Goal: Task Accomplishment & Management: Use online tool/utility

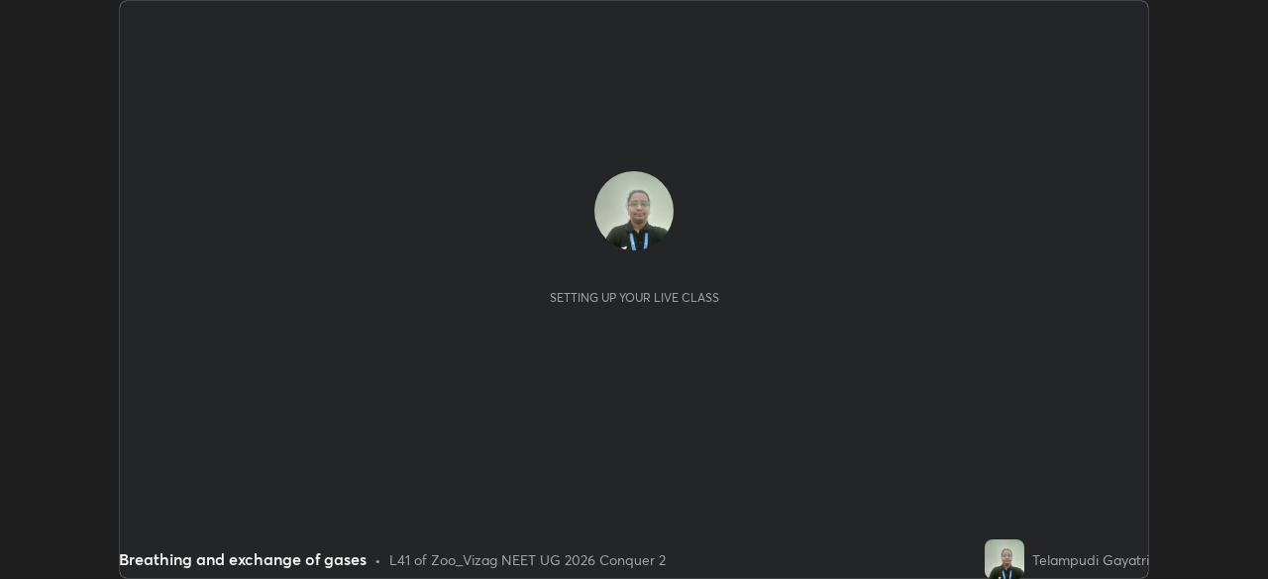
scroll to position [579, 1267]
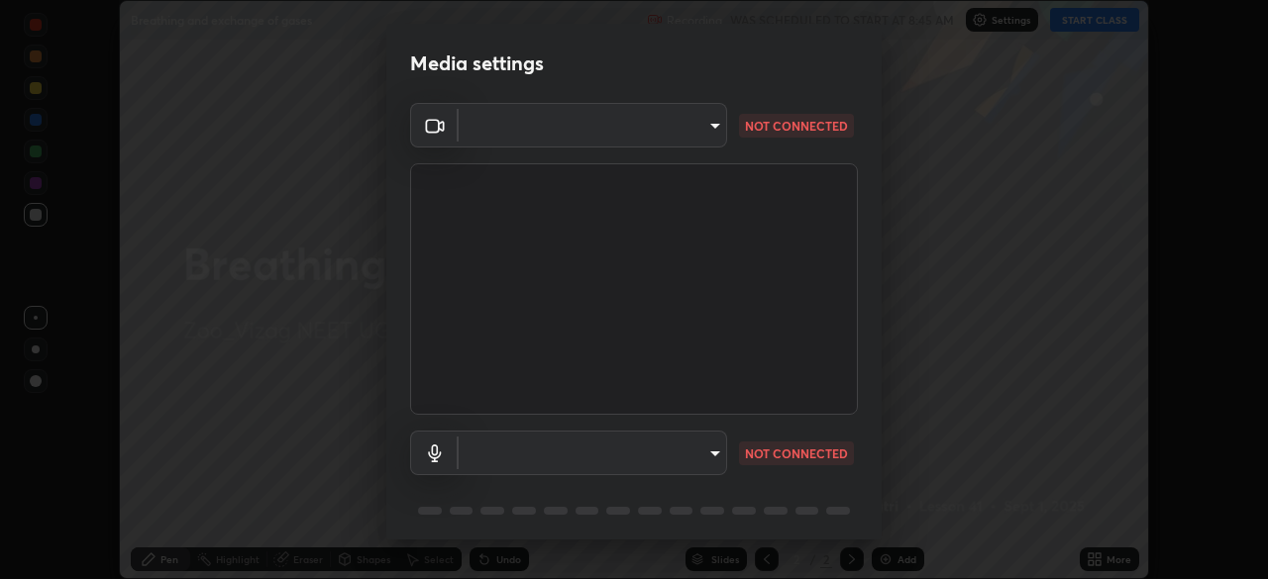
type input "e22b31622504561304a1b81eff57d23c6261876020de6d080eb4e3537e1d0af1"
type input "default"
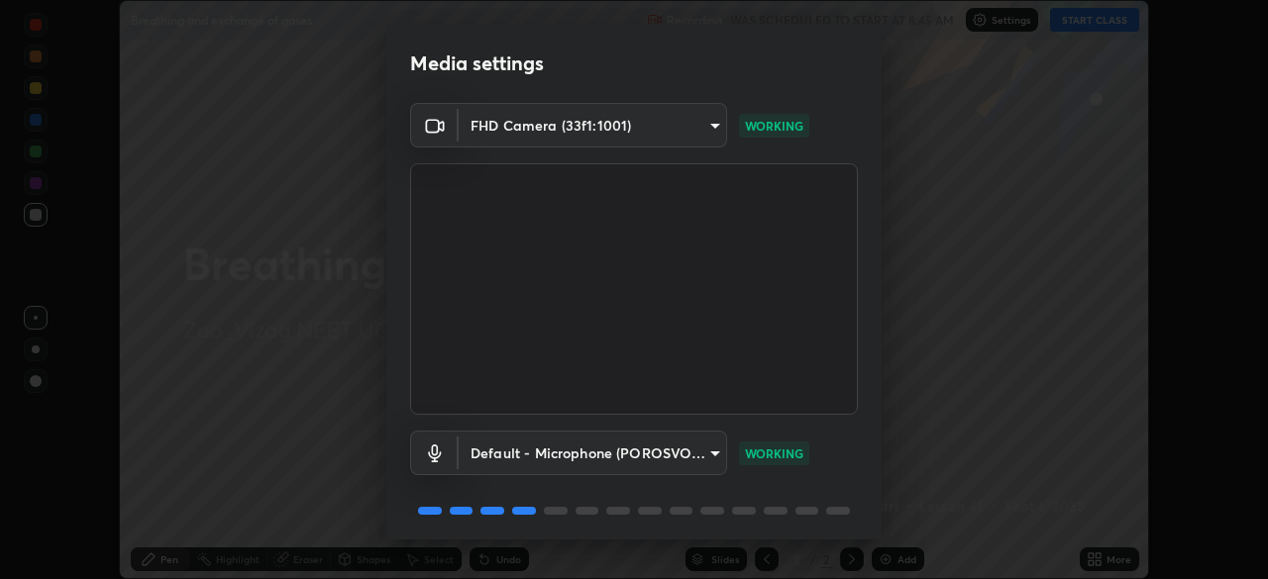
scroll to position [70, 0]
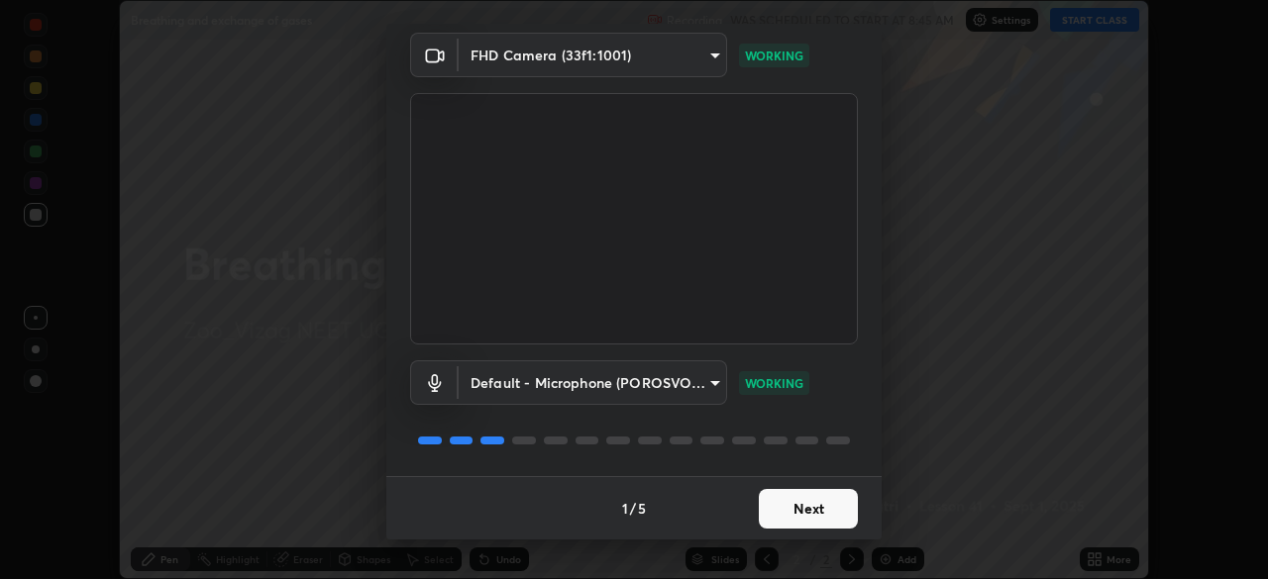
click at [816, 511] on button "Next" at bounding box center [808, 509] width 99 height 40
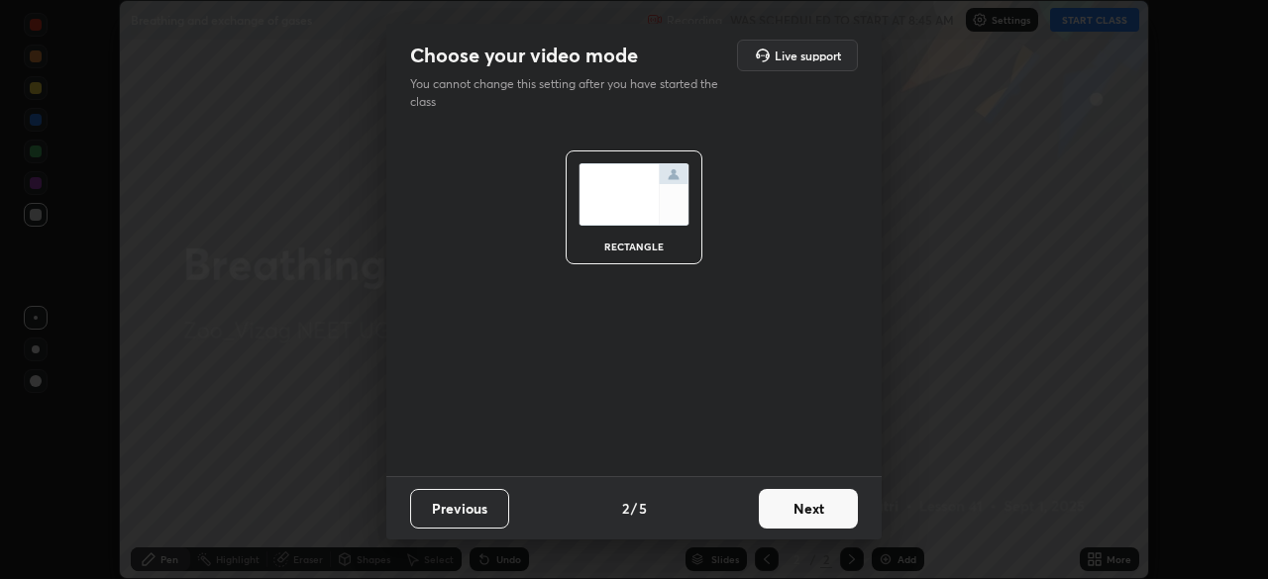
scroll to position [0, 0]
click at [812, 513] on button "Next" at bounding box center [808, 509] width 99 height 40
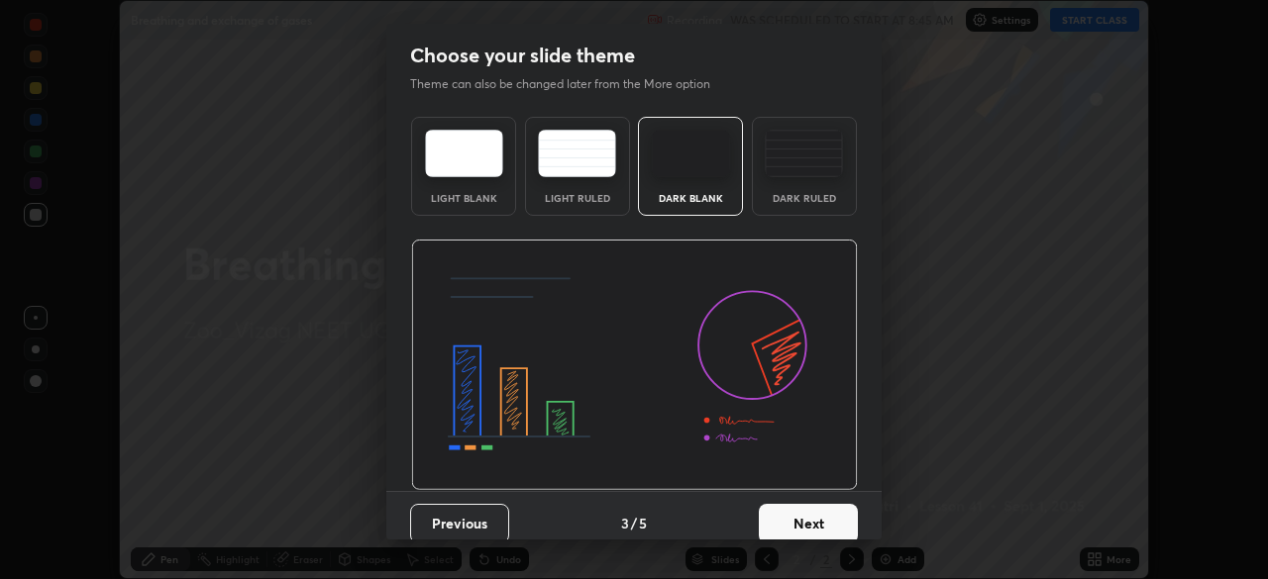
click at [820, 515] on button "Next" at bounding box center [808, 524] width 99 height 40
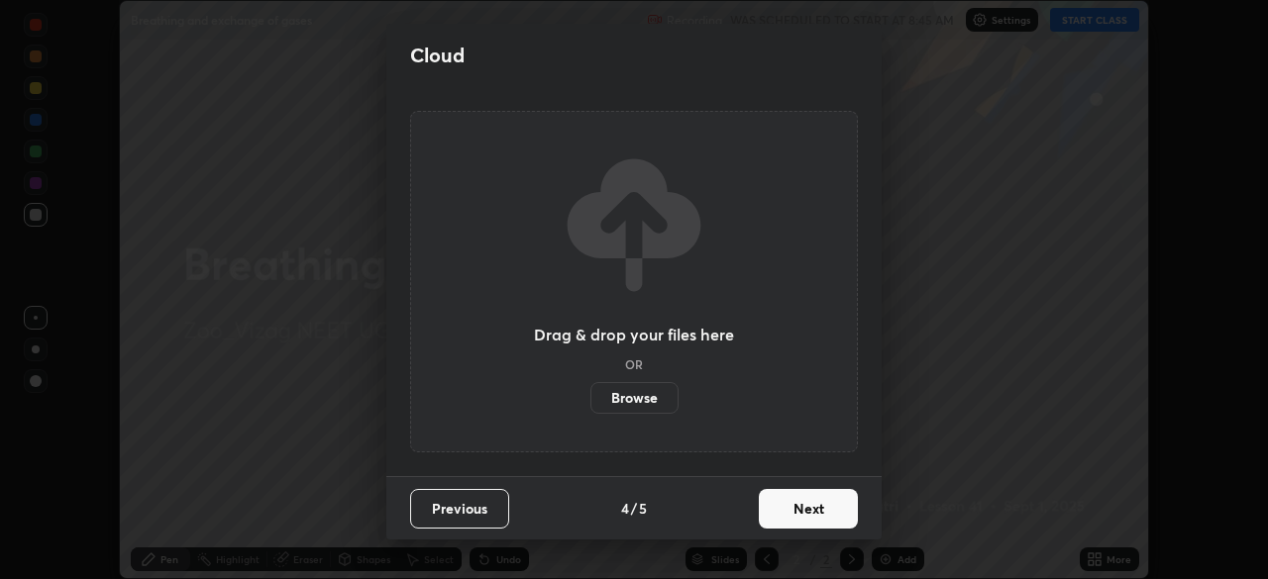
click at [819, 510] on button "Next" at bounding box center [808, 509] width 99 height 40
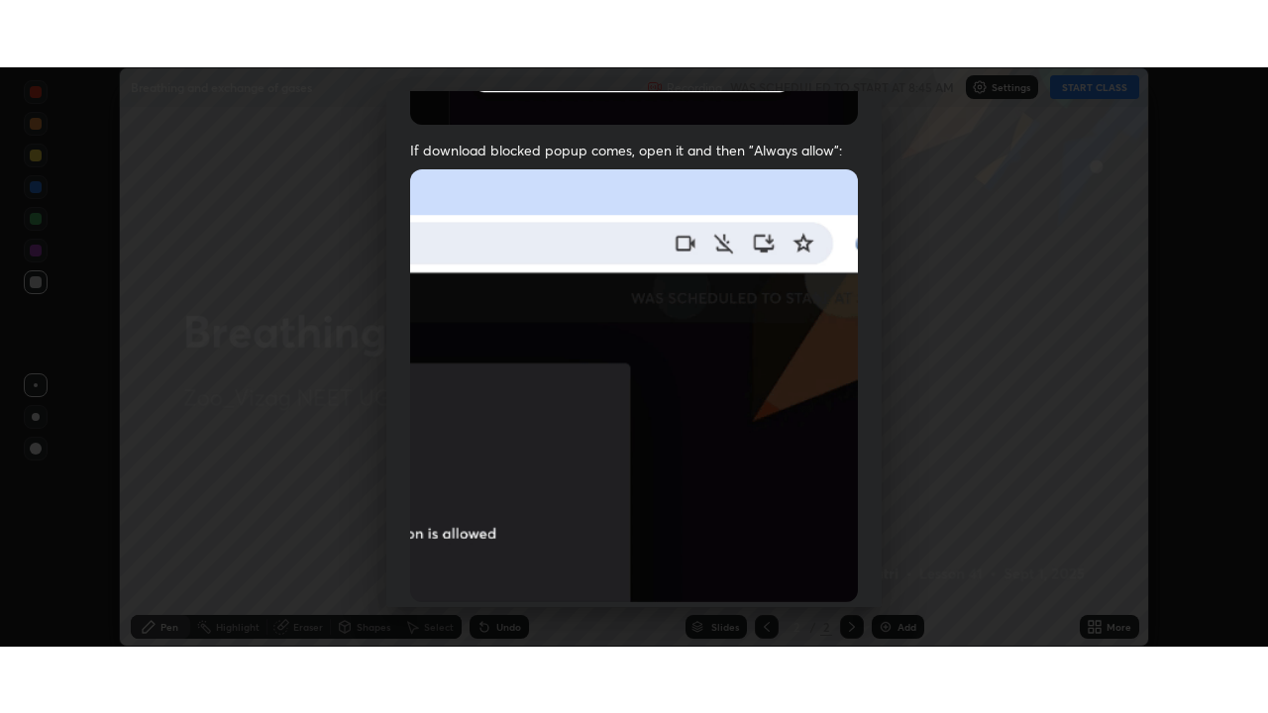
scroll to position [474, 0]
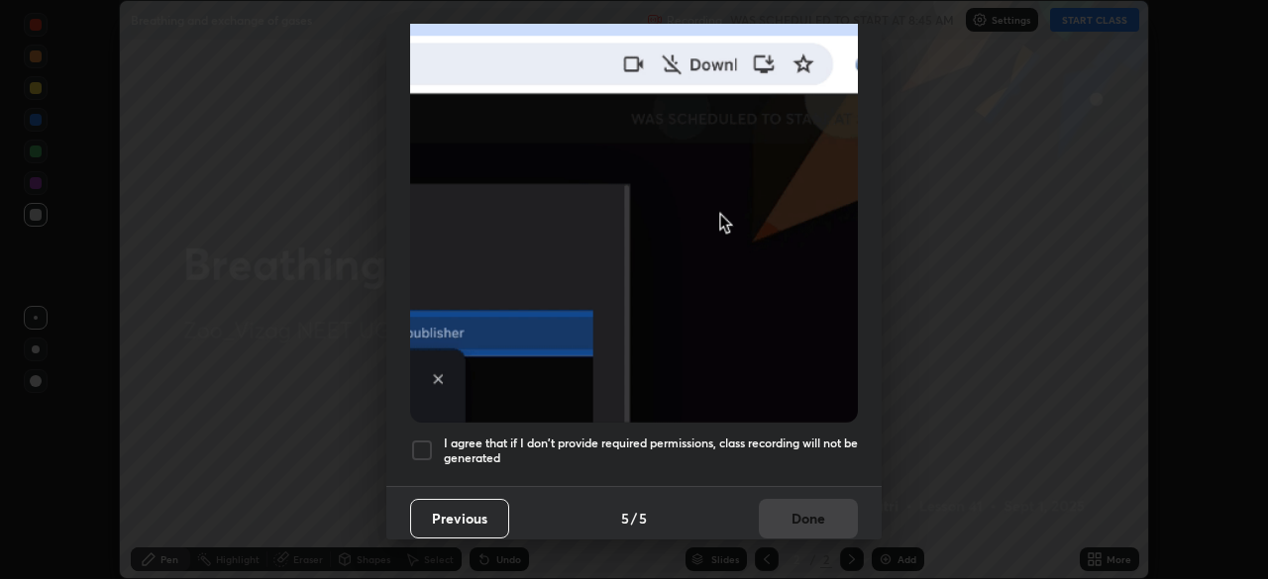
click at [427, 440] on div at bounding box center [422, 451] width 24 height 24
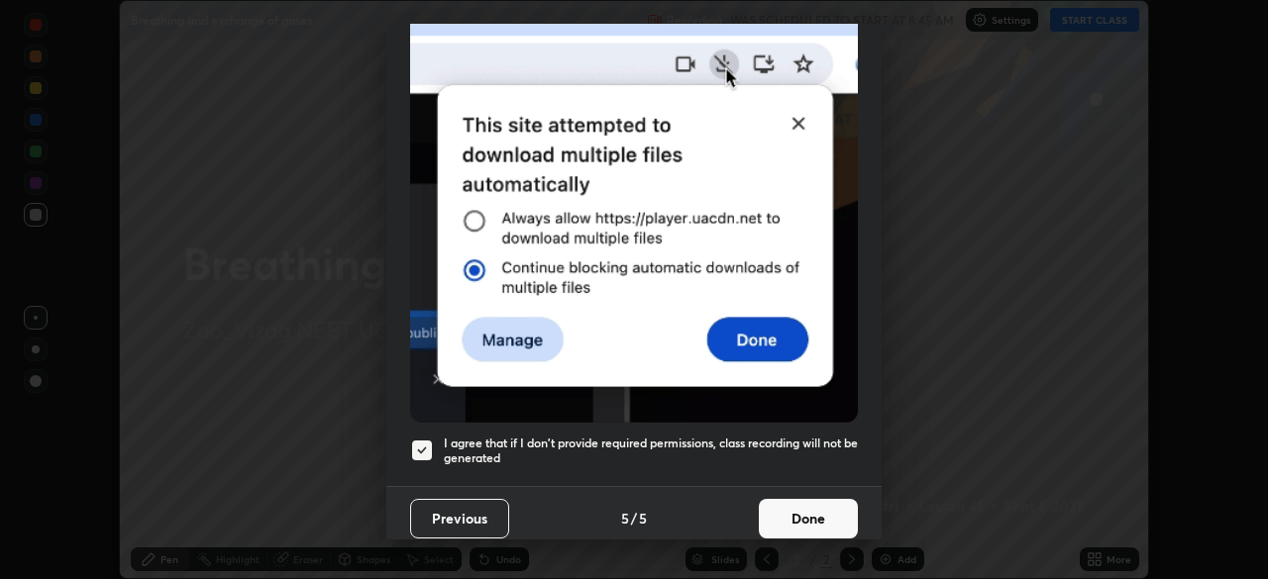
click at [789, 511] on button "Done" at bounding box center [808, 519] width 99 height 40
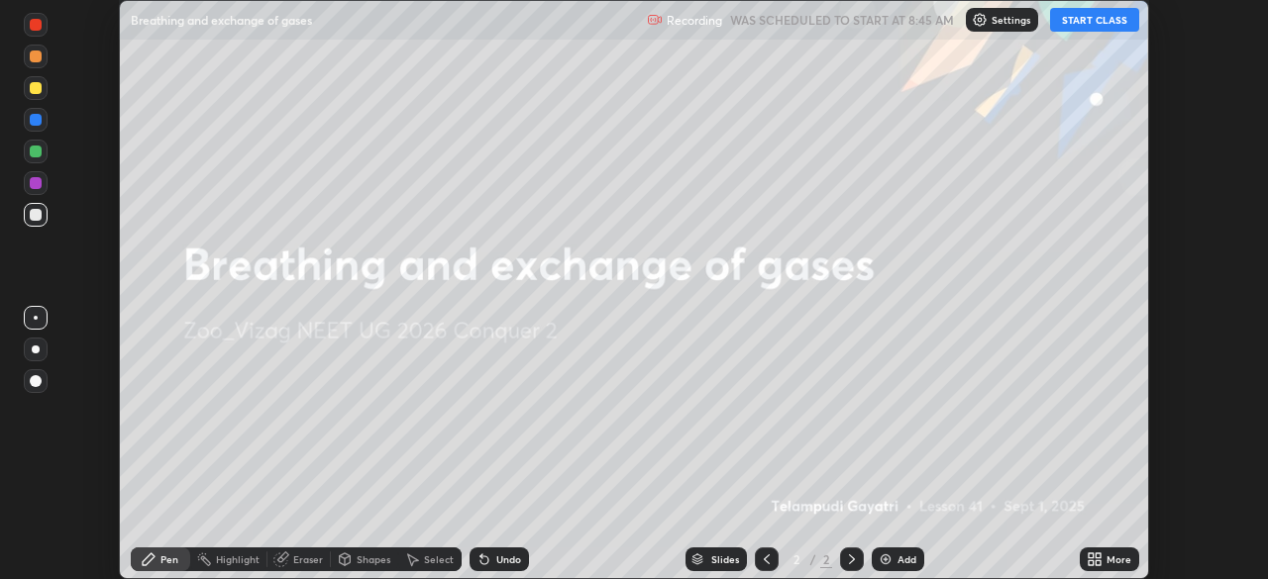
click at [1102, 16] on button "START CLASS" at bounding box center [1094, 20] width 89 height 24
click at [877, 561] on img at bounding box center [885, 560] width 16 height 16
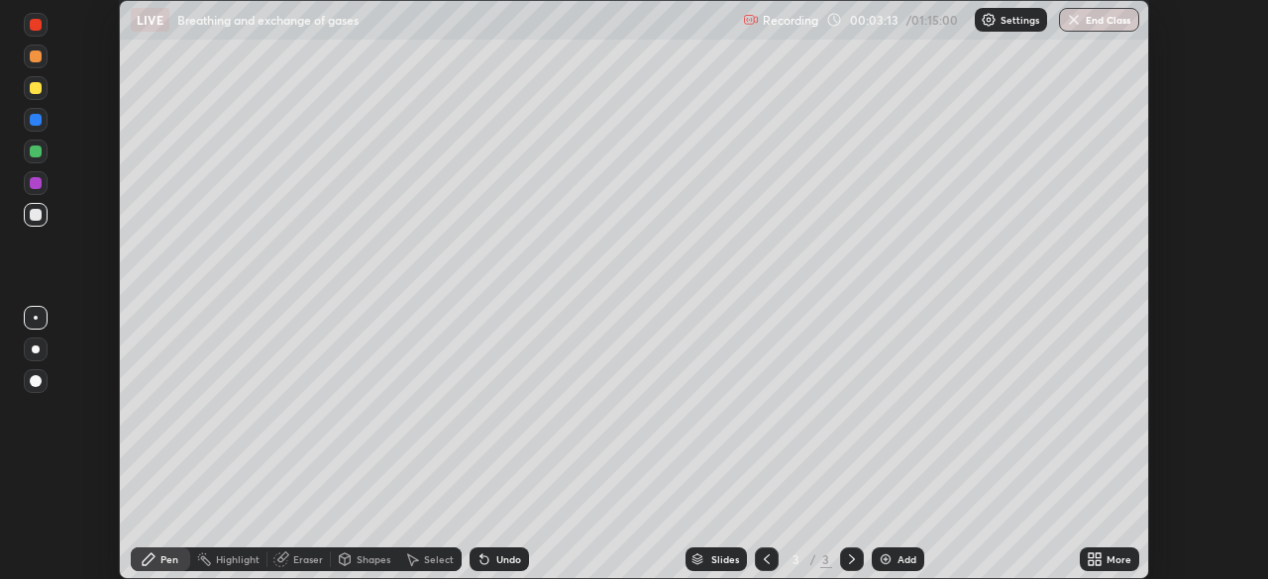
click at [1092, 560] on icon at bounding box center [1094, 560] width 16 height 16
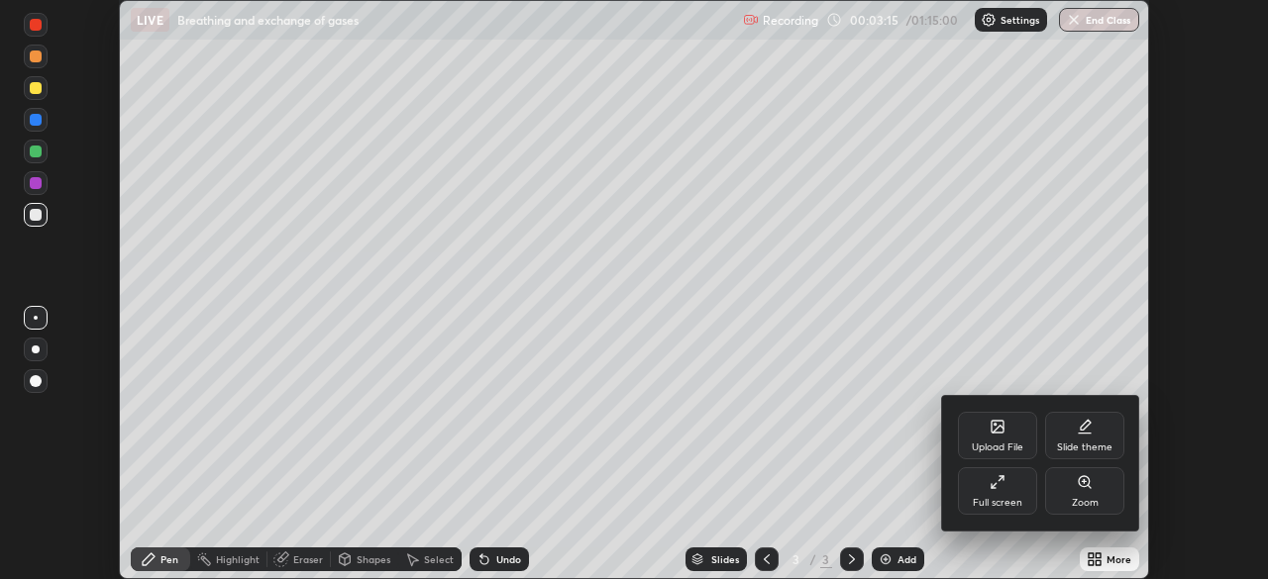
click at [998, 485] on icon at bounding box center [997, 482] width 16 height 16
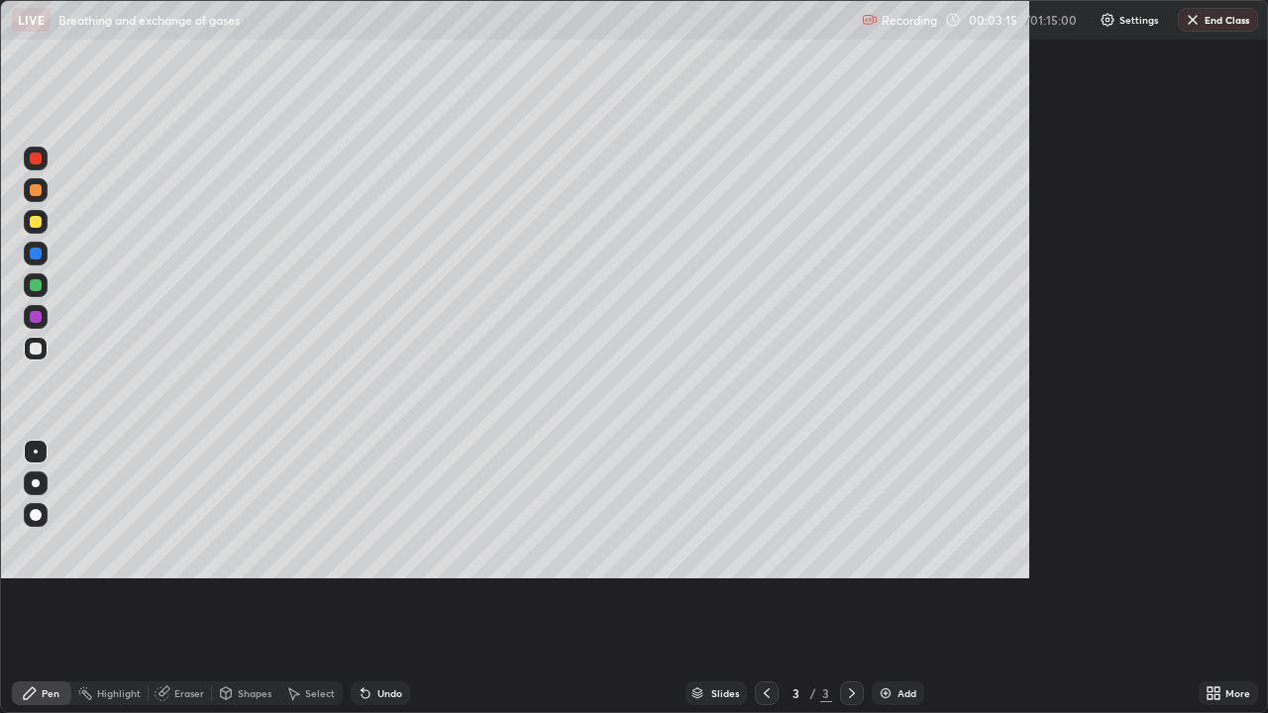
scroll to position [713, 1268]
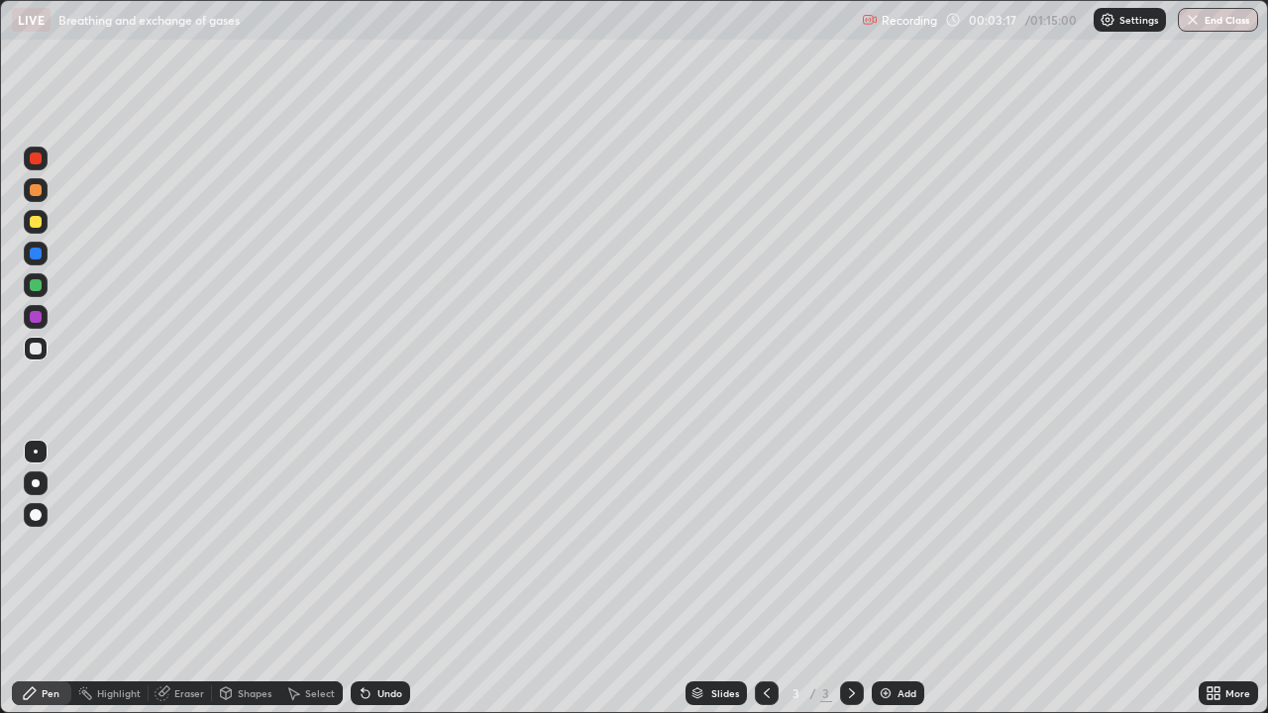
click at [764, 578] on icon at bounding box center [767, 693] width 16 height 16
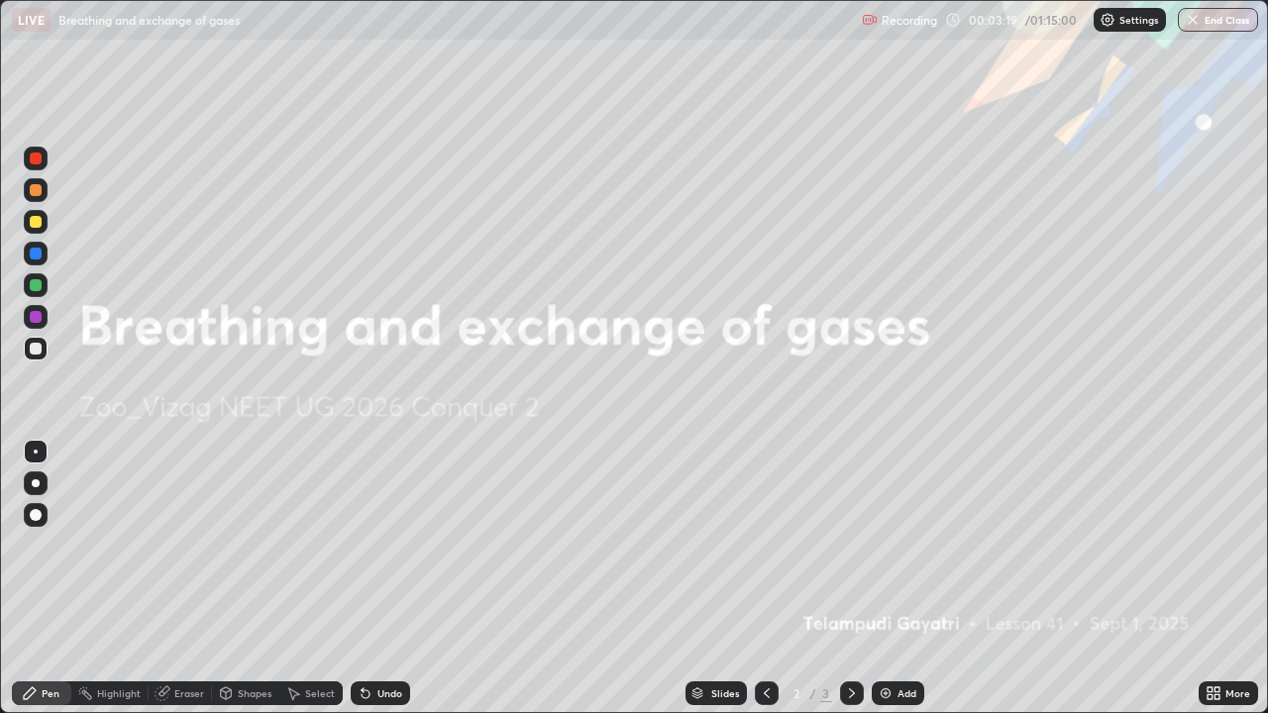
click at [762, 578] on div at bounding box center [767, 693] width 24 height 24
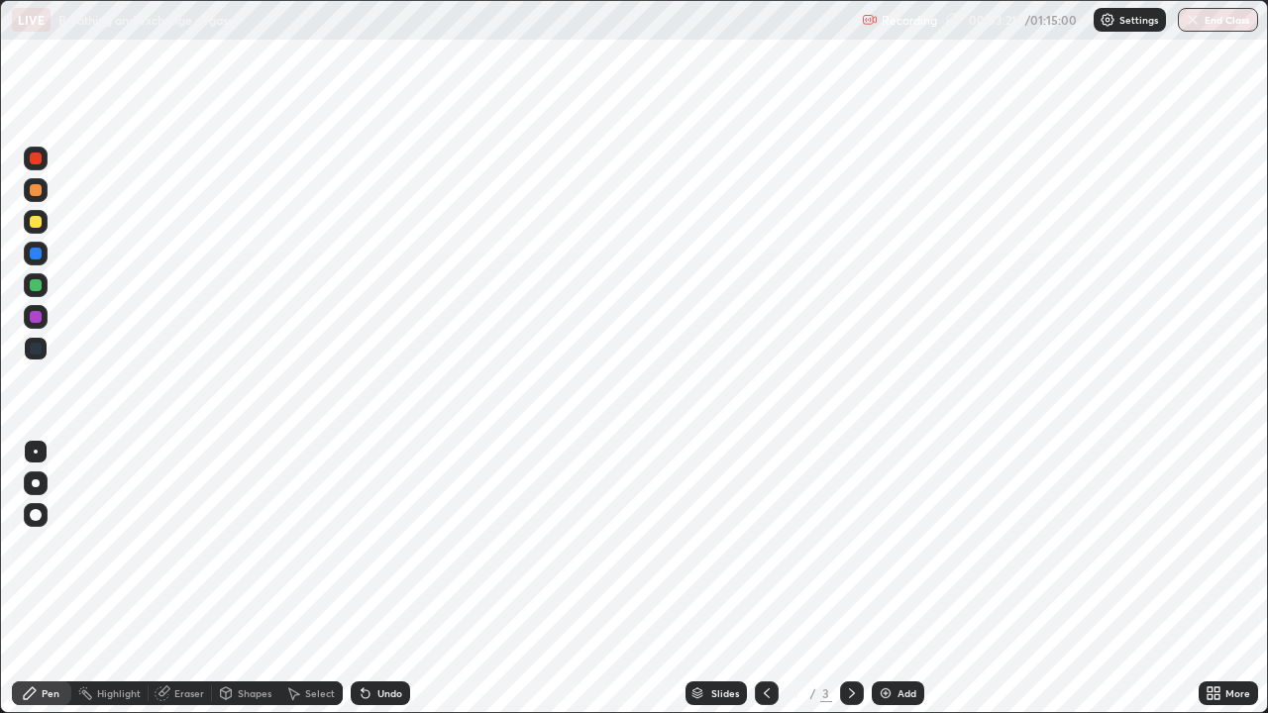
click at [852, 578] on icon at bounding box center [852, 693] width 6 height 10
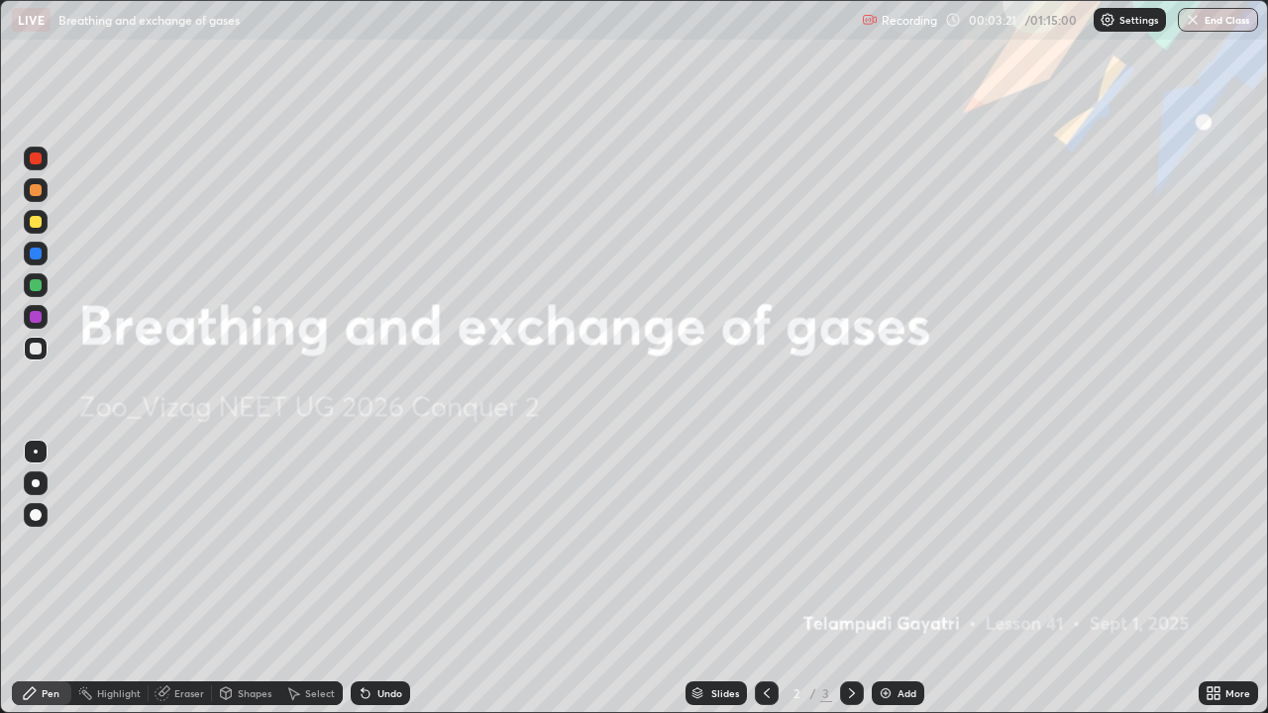
click at [850, 578] on icon at bounding box center [852, 693] width 16 height 16
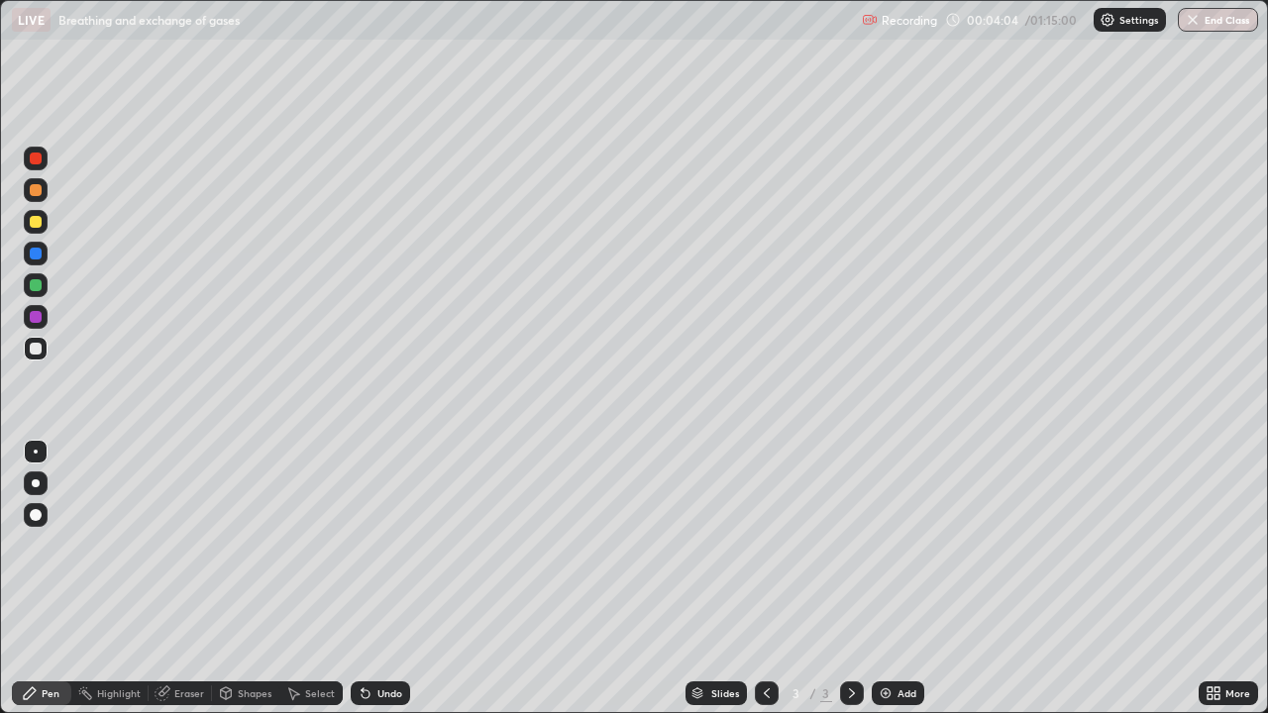
click at [36, 286] on div at bounding box center [36, 285] width 12 height 12
click at [37, 162] on div at bounding box center [36, 159] width 12 height 12
click at [40, 354] on div at bounding box center [36, 349] width 24 height 24
click at [171, 578] on div "Eraser" at bounding box center [180, 693] width 63 height 24
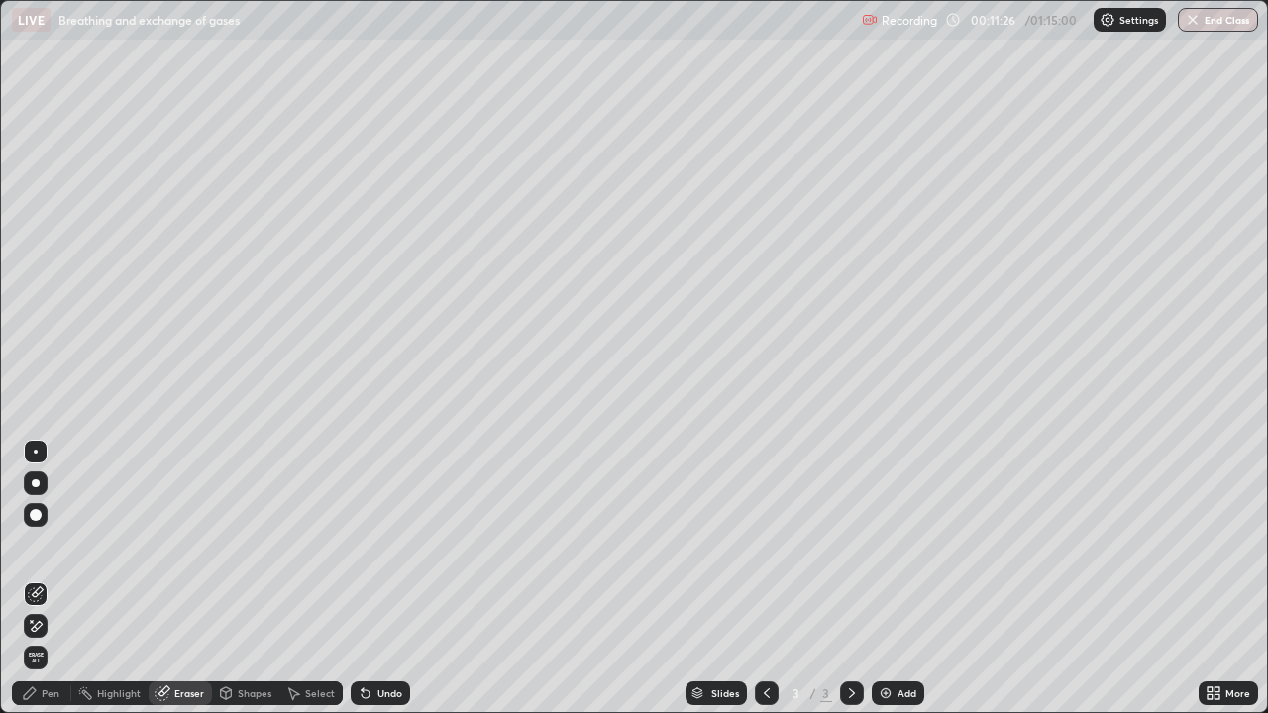
click at [38, 578] on div "Pen" at bounding box center [41, 693] width 59 height 24
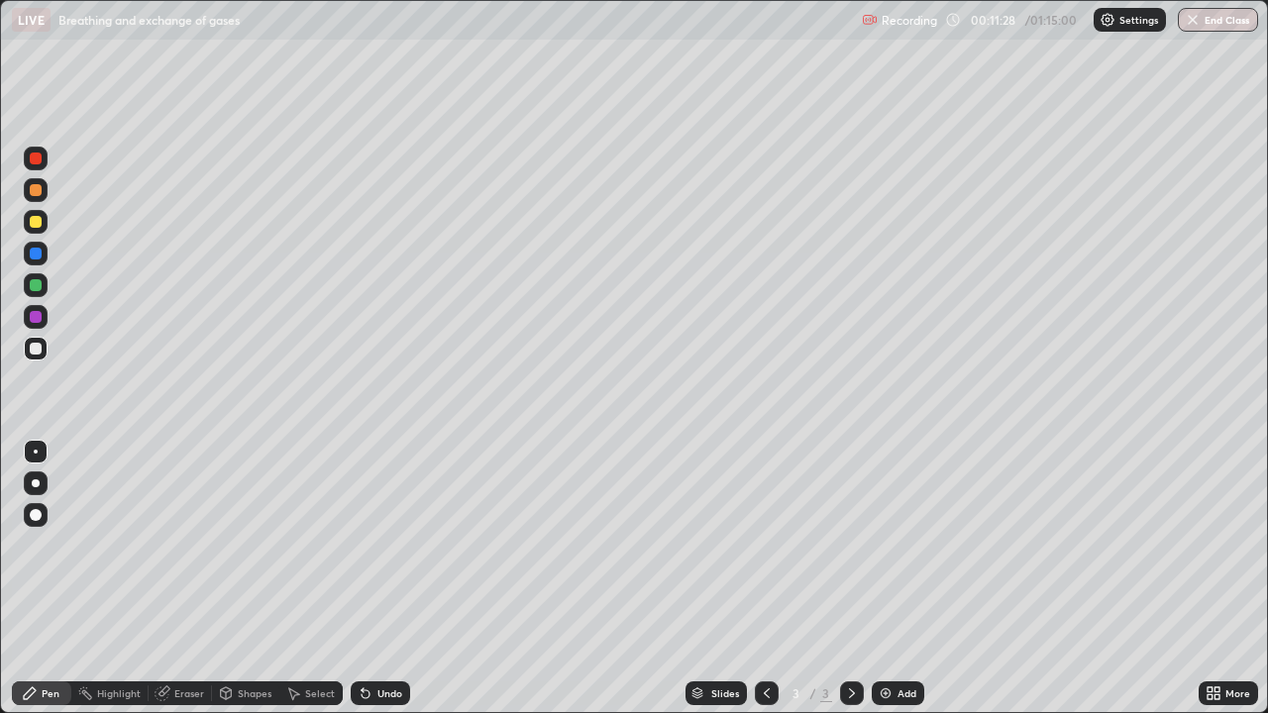
click at [172, 578] on div "Eraser" at bounding box center [180, 693] width 63 height 24
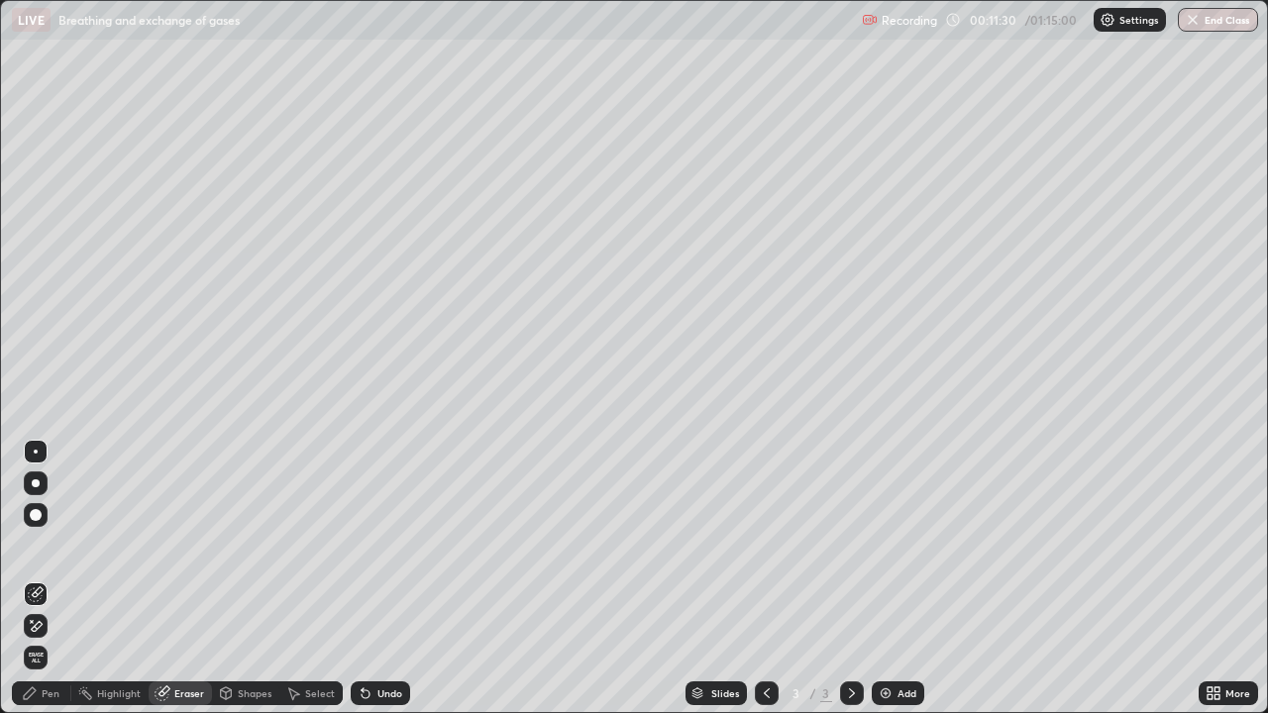
click at [47, 578] on div "Pen" at bounding box center [51, 693] width 18 height 10
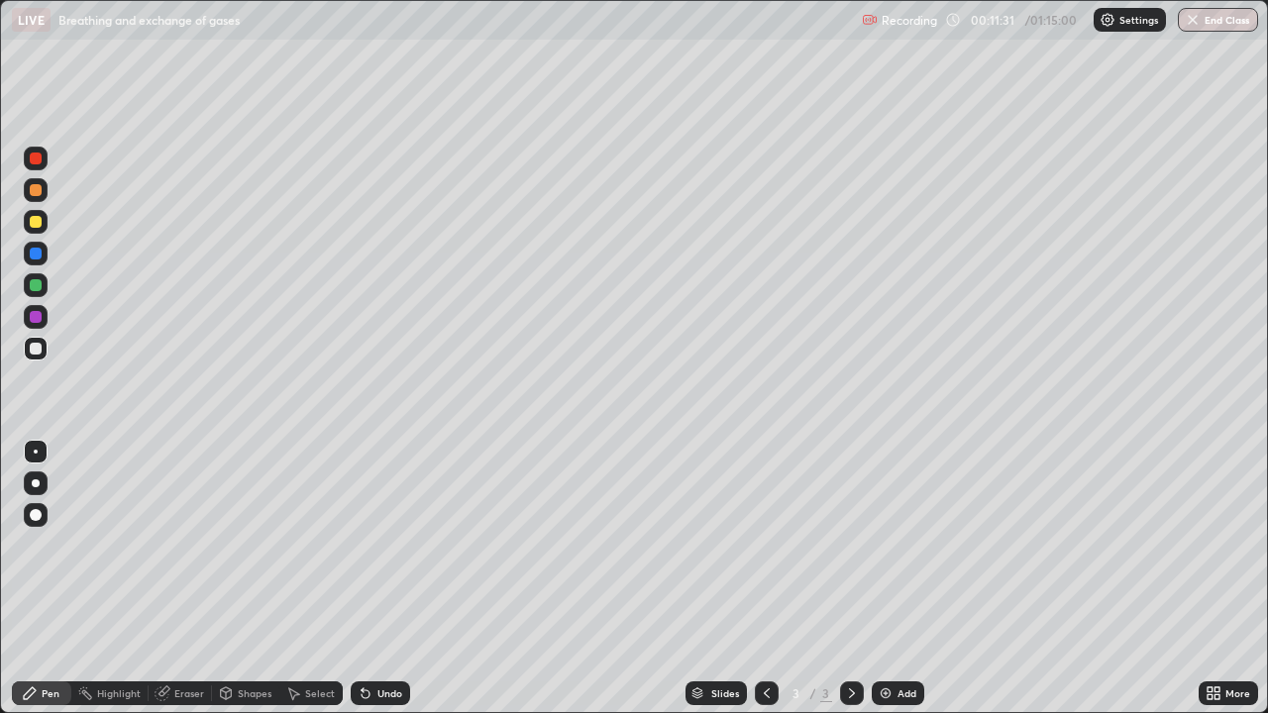
click at [156, 578] on icon at bounding box center [161, 693] width 13 height 13
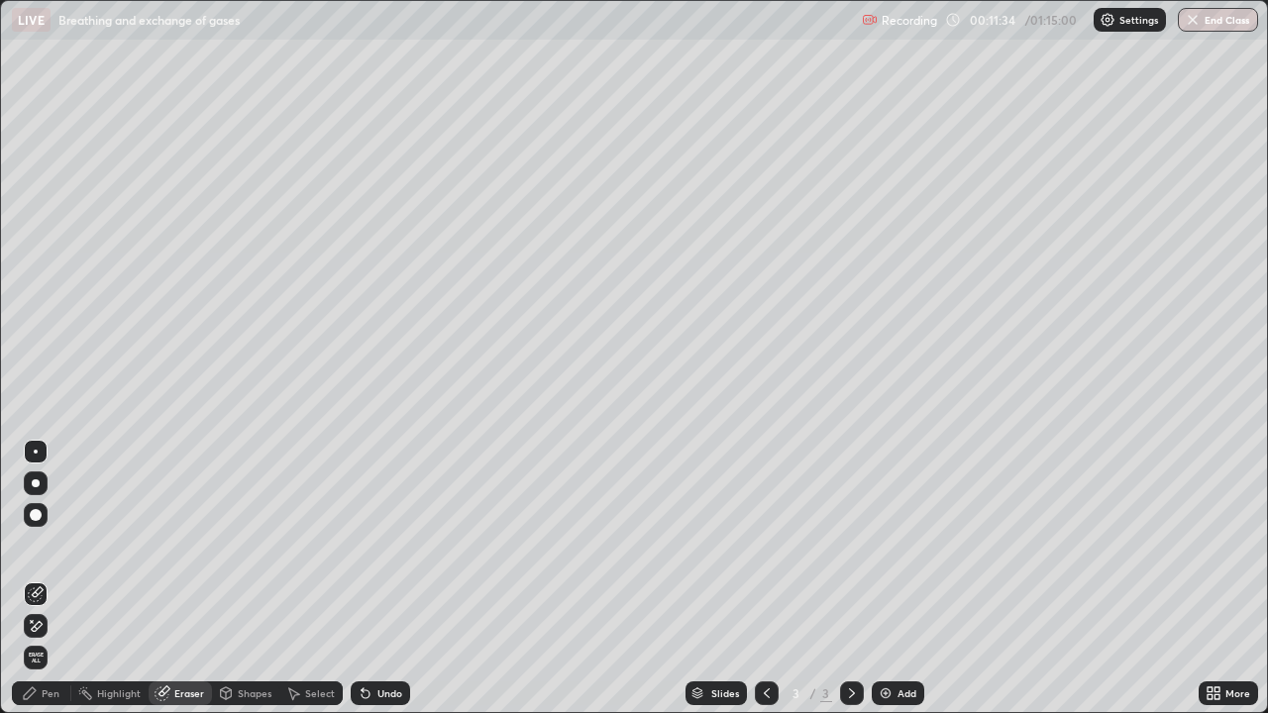
click at [41, 578] on div "Pen" at bounding box center [41, 693] width 59 height 24
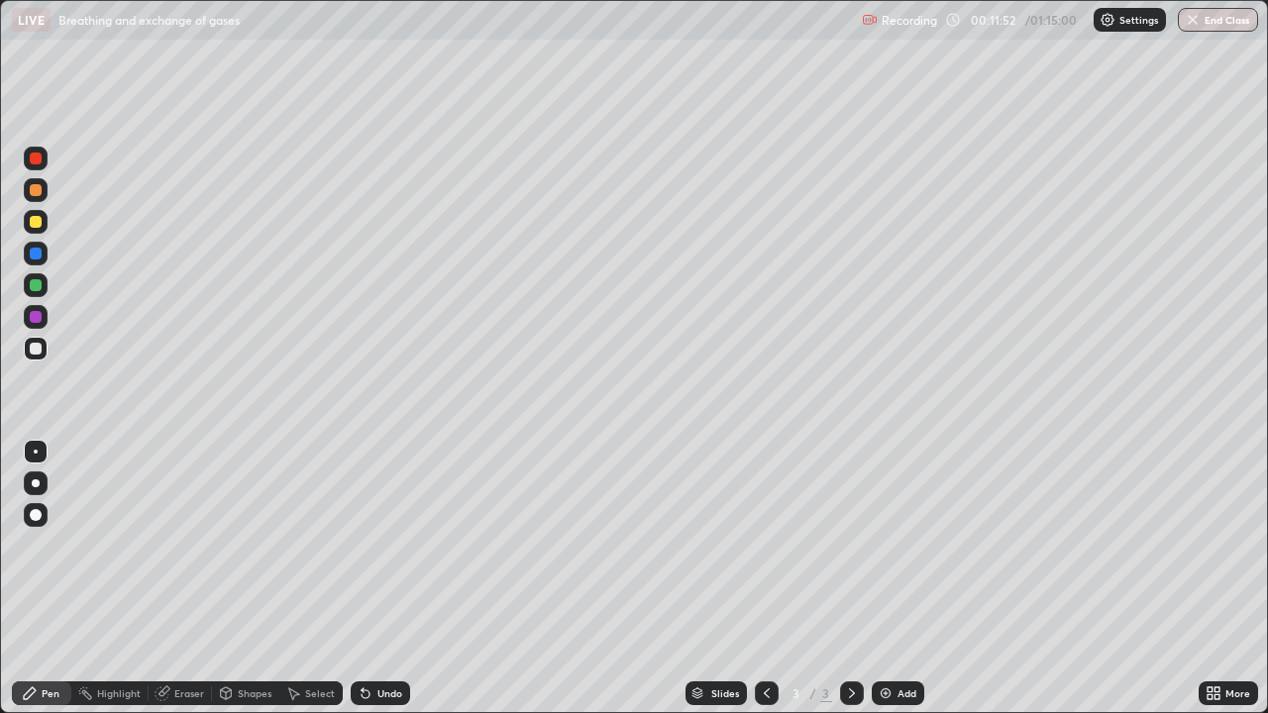
click at [180, 578] on div "Eraser" at bounding box center [180, 693] width 63 height 24
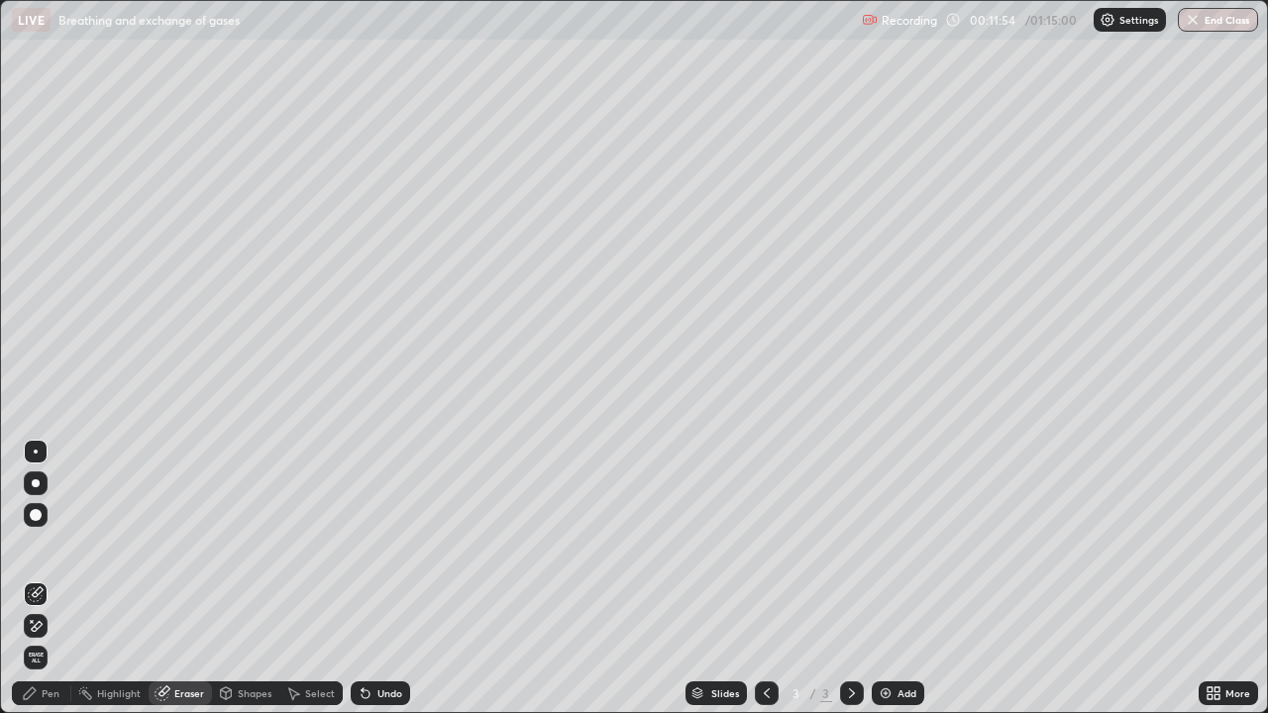
click at [53, 578] on div "Pen" at bounding box center [41, 693] width 59 height 24
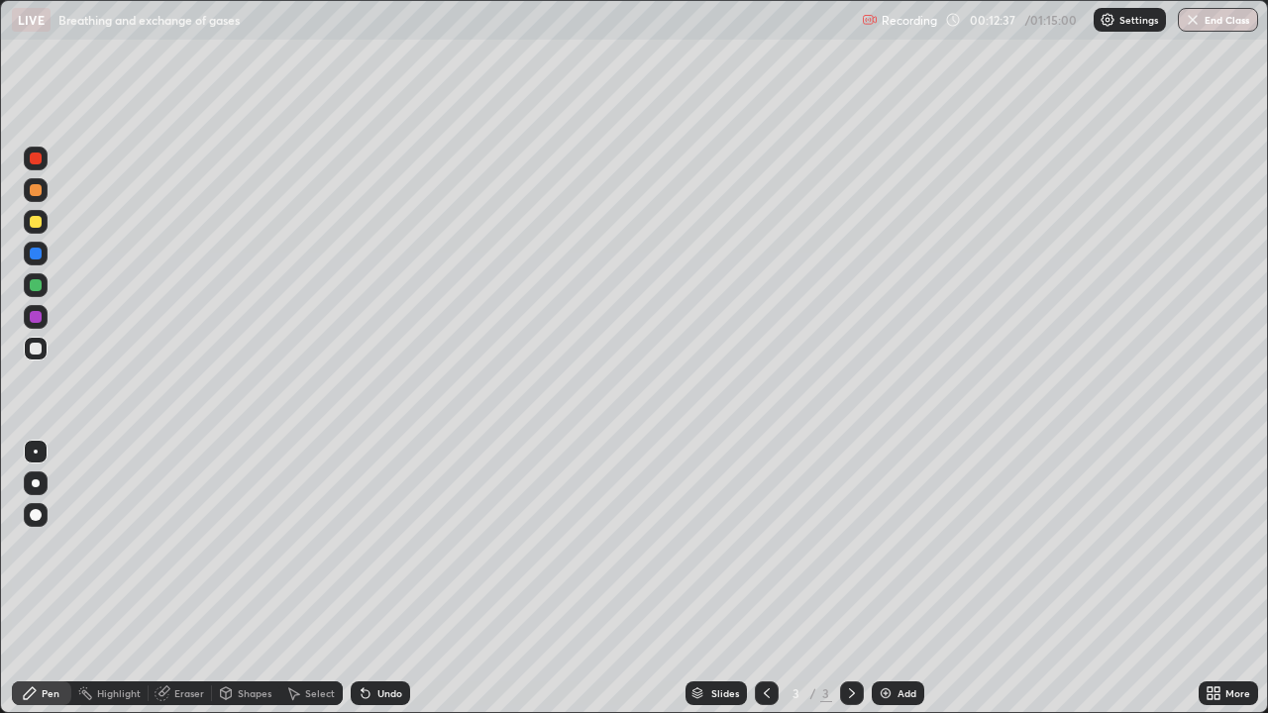
click at [890, 578] on img at bounding box center [885, 693] width 16 height 16
click at [766, 578] on icon at bounding box center [767, 693] width 16 height 16
click at [38, 578] on div at bounding box center [36, 555] width 32 height 238
click at [850, 578] on icon at bounding box center [852, 693] width 6 height 10
click at [853, 578] on icon at bounding box center [852, 693] width 16 height 16
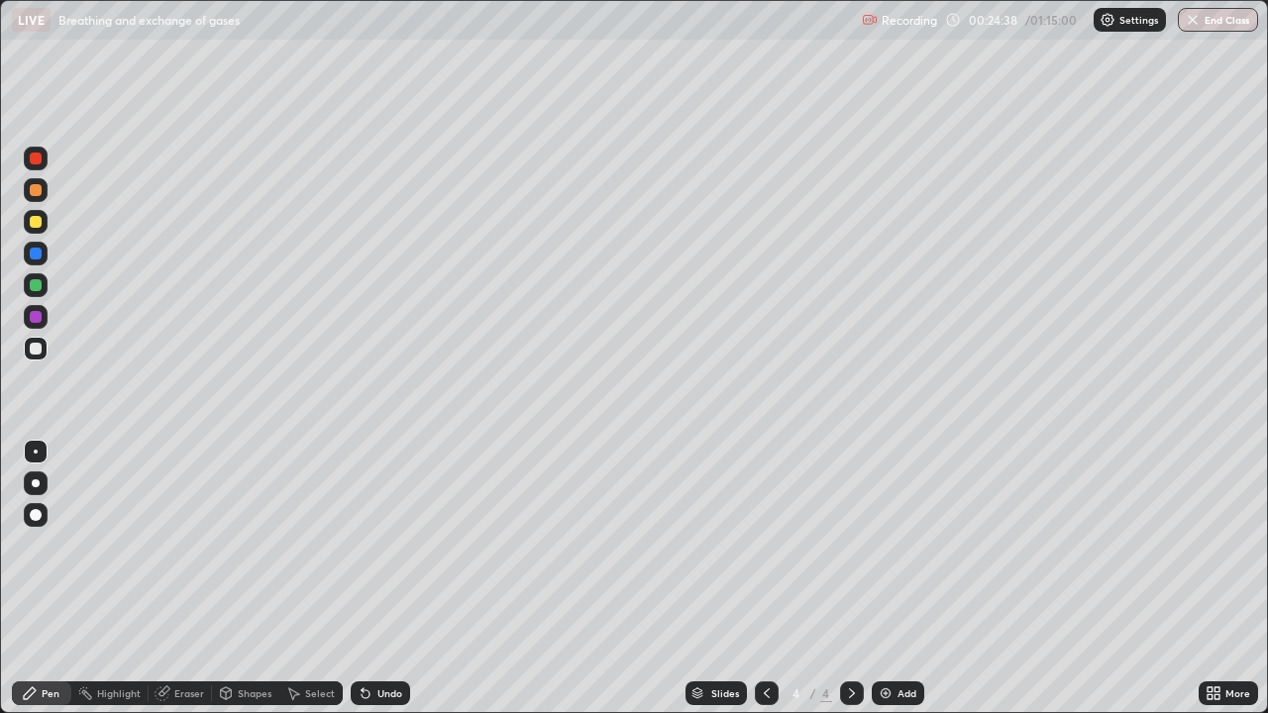
click at [883, 578] on img at bounding box center [885, 693] width 16 height 16
click at [45, 159] on div at bounding box center [36, 159] width 24 height 24
click at [163, 578] on icon at bounding box center [163, 691] width 11 height 10
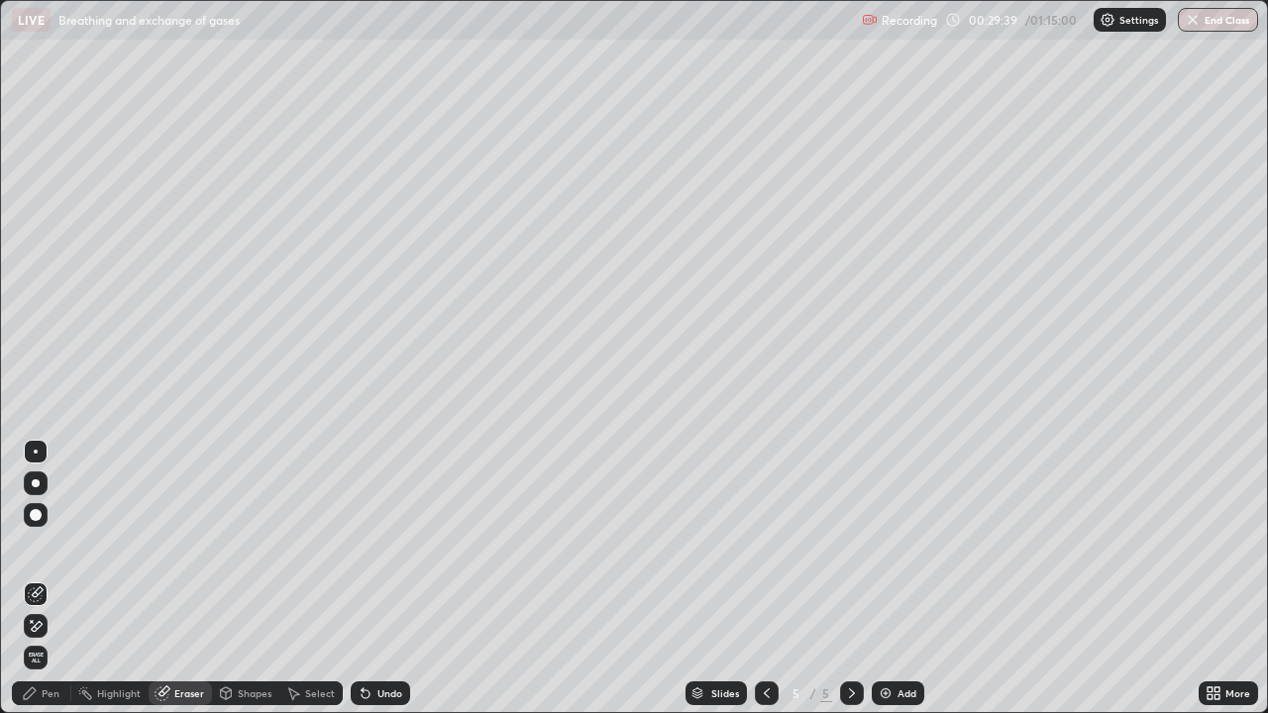
click at [49, 578] on div "Pen" at bounding box center [51, 693] width 18 height 10
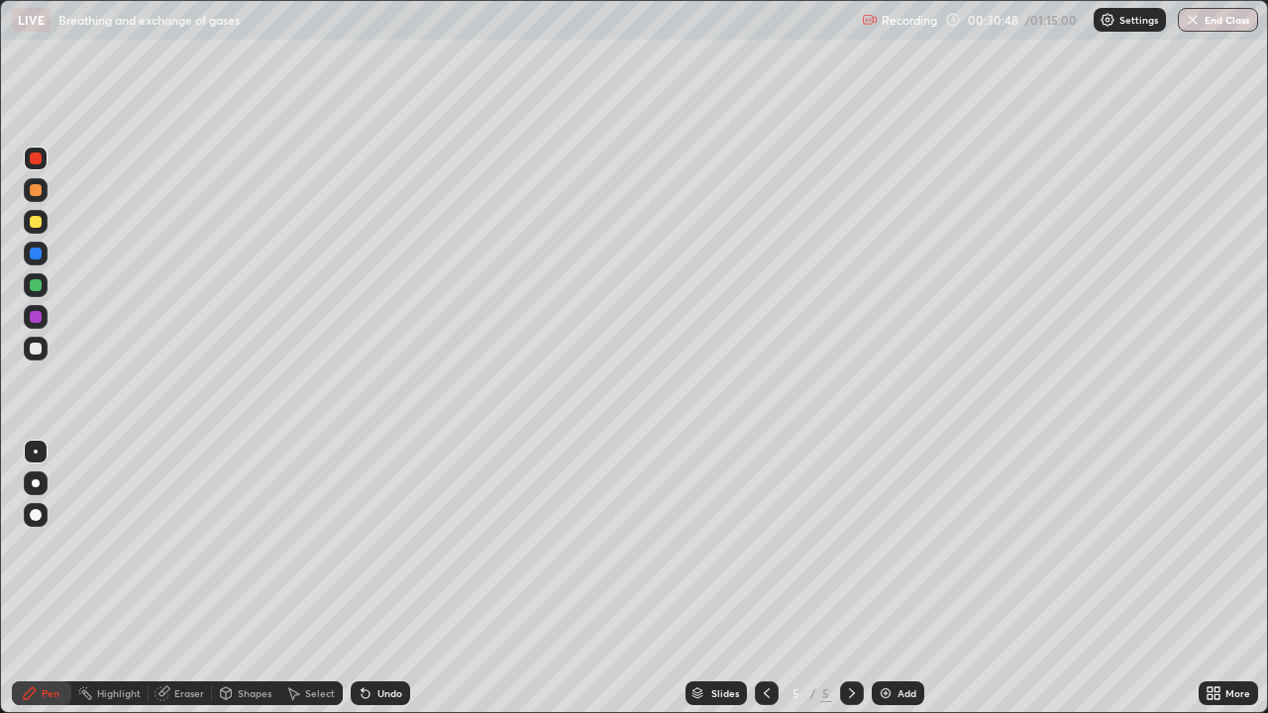
click at [33, 344] on div at bounding box center [36, 349] width 12 height 12
click at [37, 343] on div at bounding box center [36, 349] width 12 height 12
click at [33, 159] on div at bounding box center [36, 159] width 12 height 12
click at [34, 343] on div at bounding box center [36, 349] width 12 height 12
click at [42, 166] on div at bounding box center [36, 159] width 24 height 24
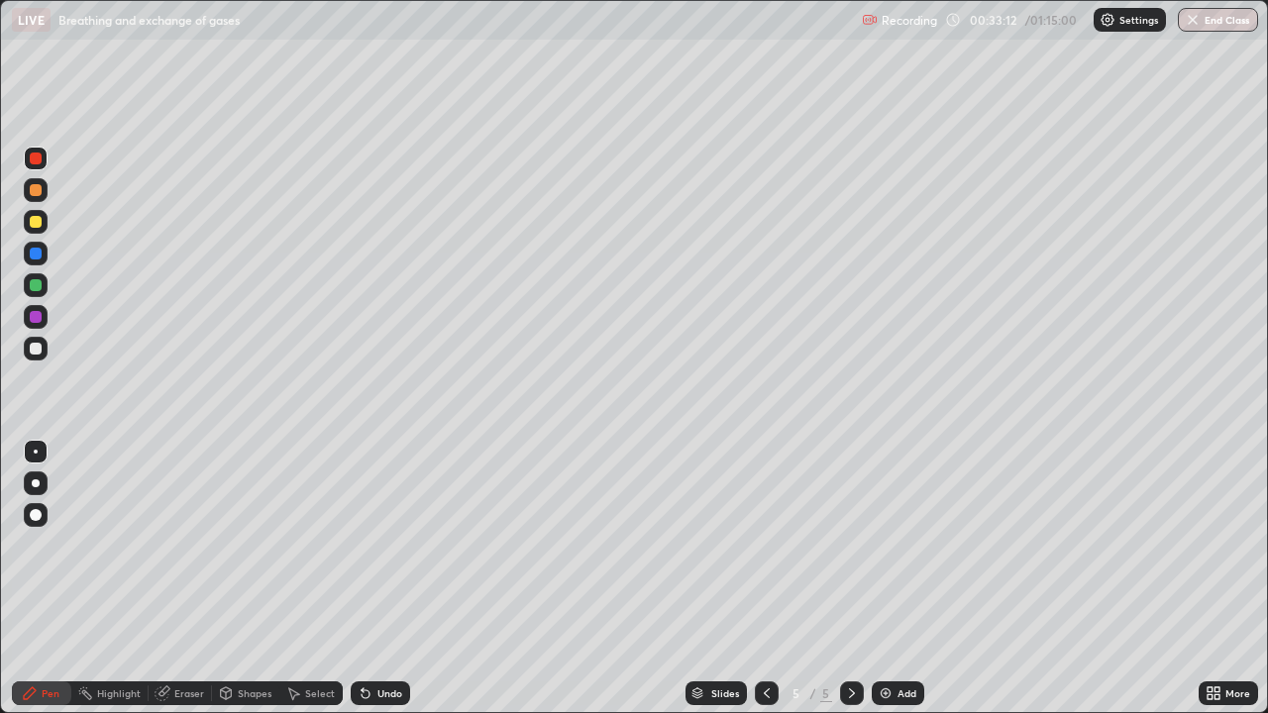
click at [40, 258] on div at bounding box center [36, 254] width 24 height 24
click at [159, 578] on icon at bounding box center [161, 693] width 13 height 13
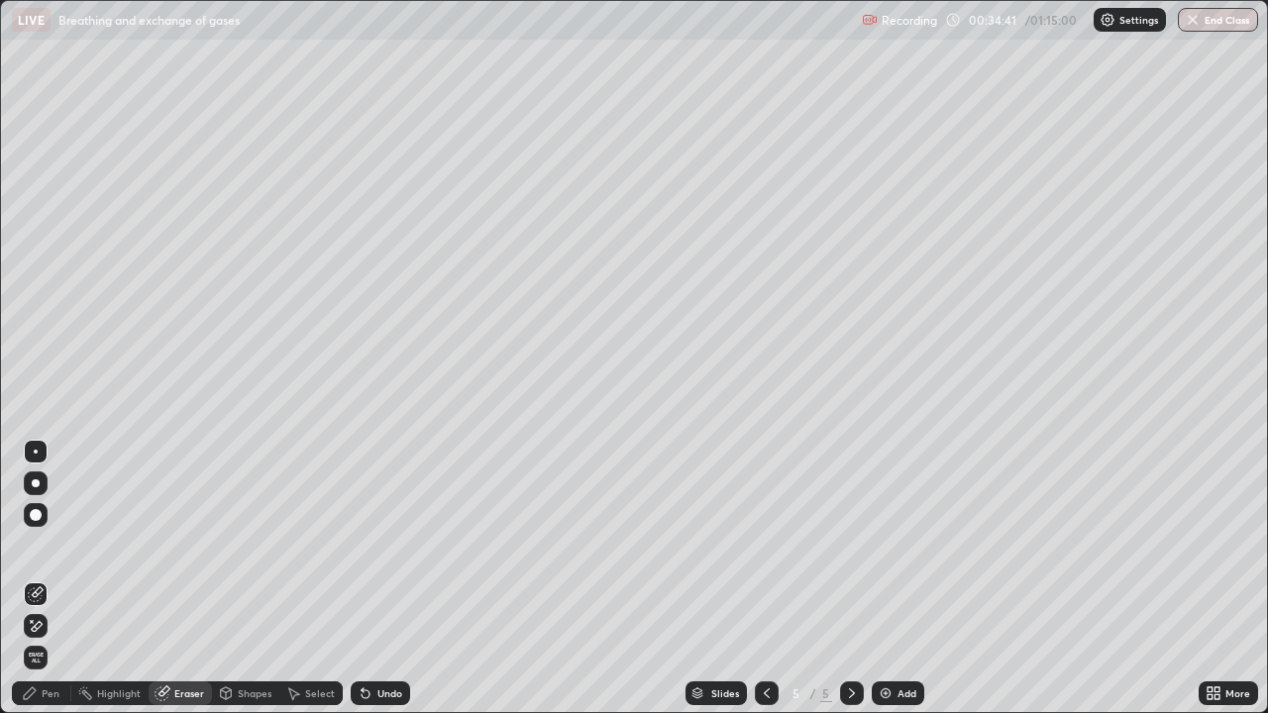
click at [40, 578] on div "Pen" at bounding box center [41, 693] width 59 height 24
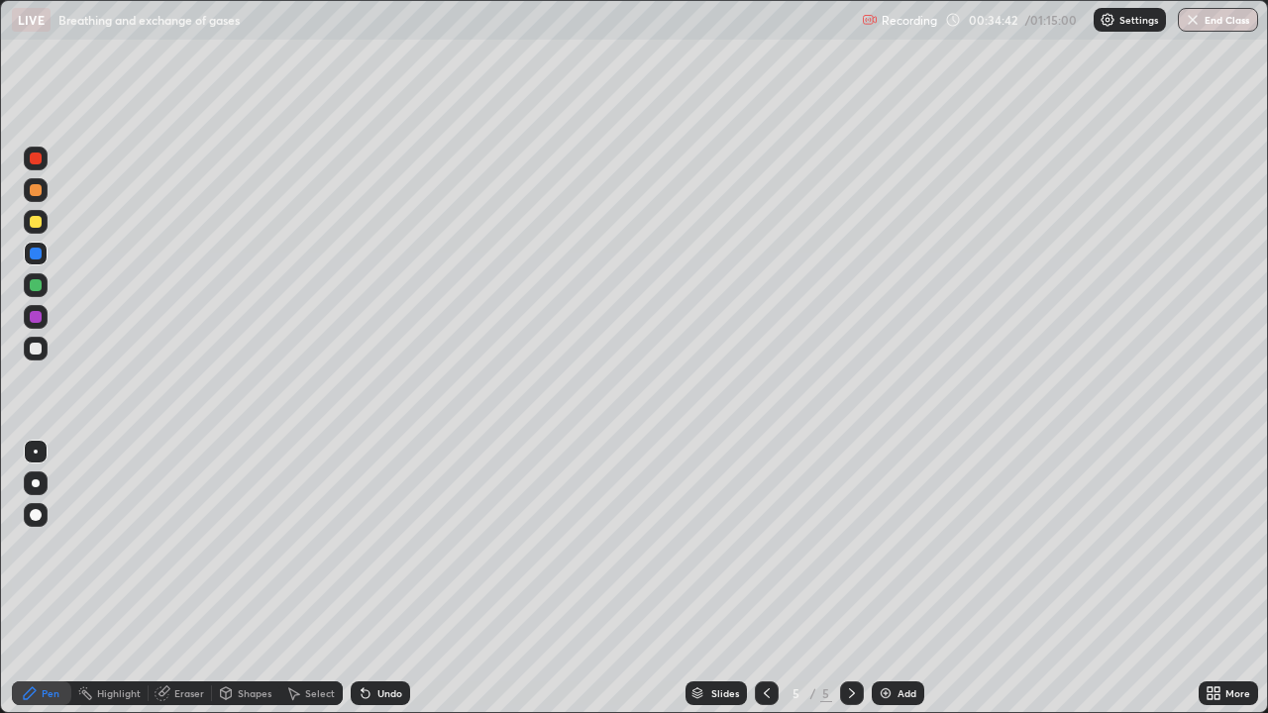
click at [35, 256] on div at bounding box center [36, 254] width 12 height 12
click at [167, 578] on icon at bounding box center [162, 693] width 16 height 16
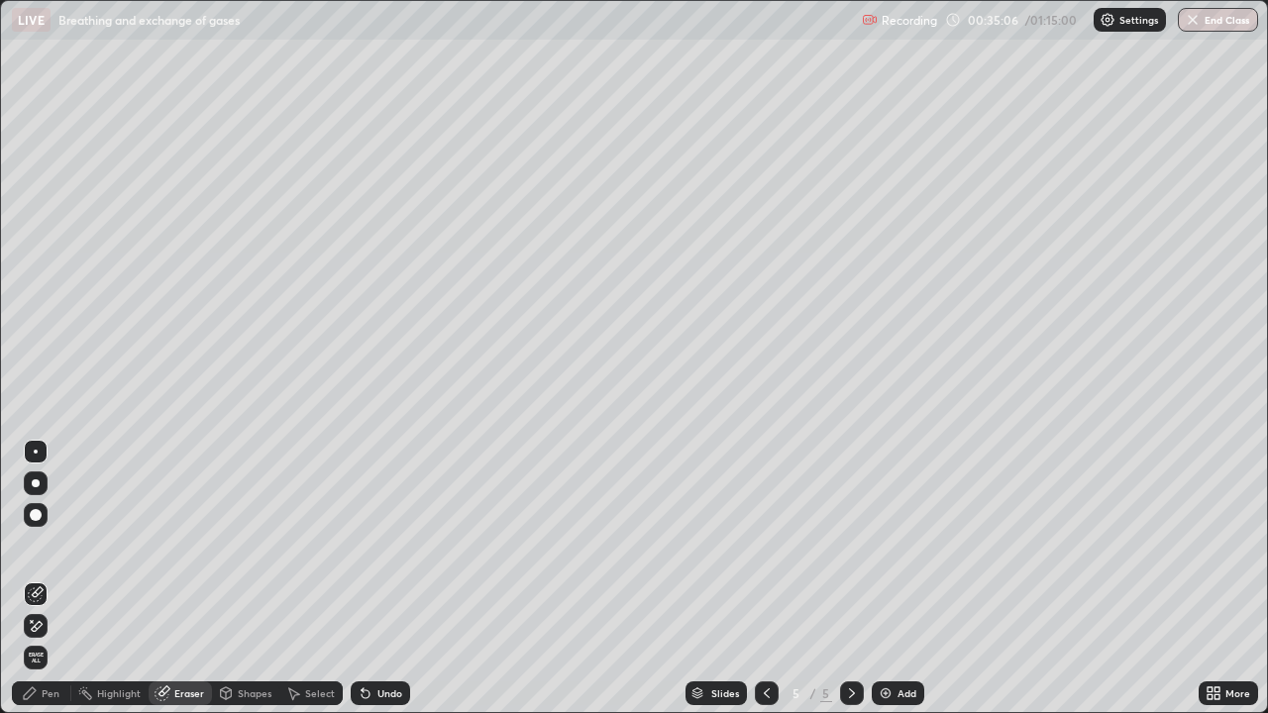
click at [39, 578] on div "Pen" at bounding box center [41, 693] width 59 height 24
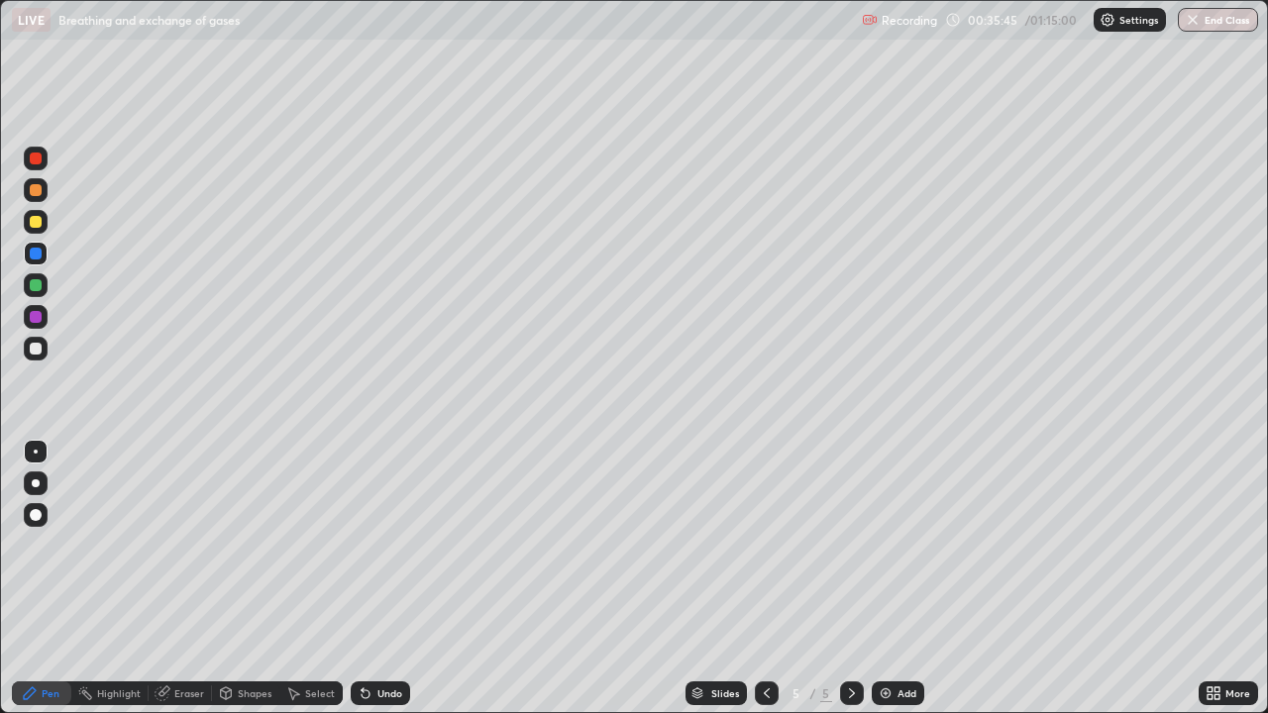
click at [170, 578] on div "Eraser" at bounding box center [180, 693] width 63 height 24
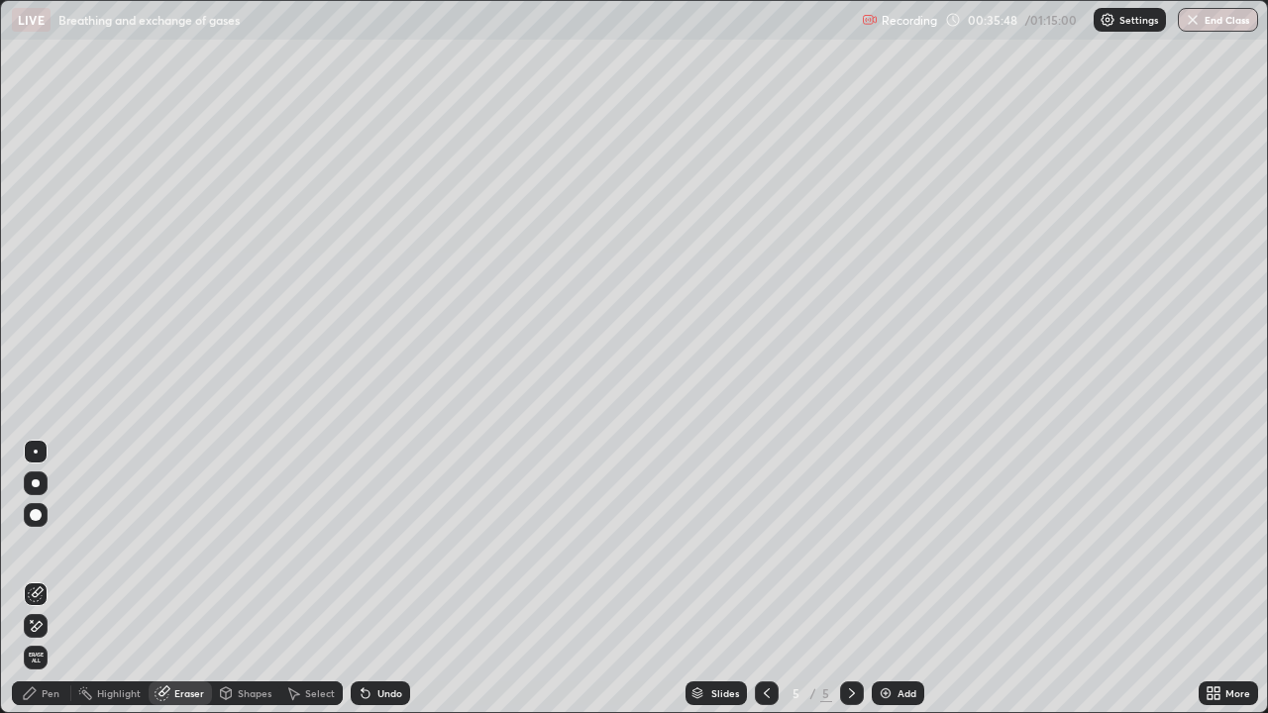
click at [46, 578] on div "Pen" at bounding box center [41, 693] width 59 height 24
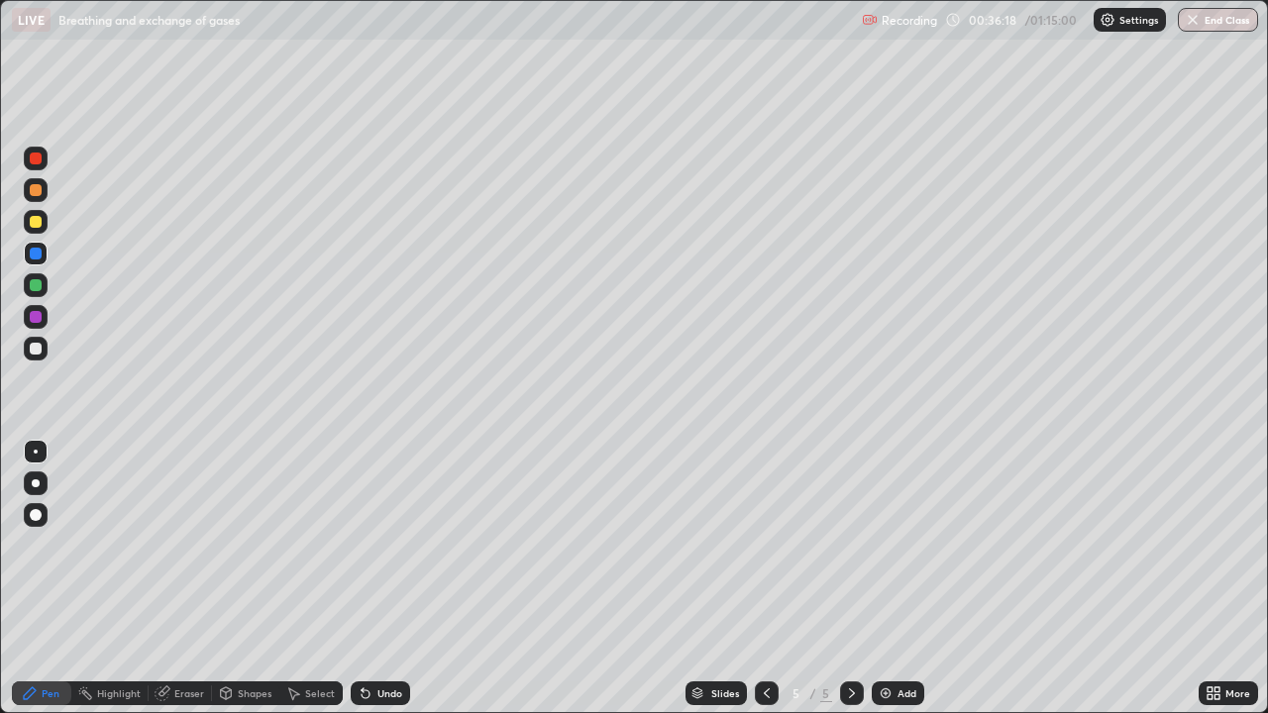
click at [44, 160] on div at bounding box center [36, 159] width 24 height 24
click at [764, 578] on icon at bounding box center [767, 693] width 6 height 10
click at [764, 578] on icon at bounding box center [767, 693] width 16 height 16
click at [1192, 22] on img "button" at bounding box center [1192, 20] width 16 height 16
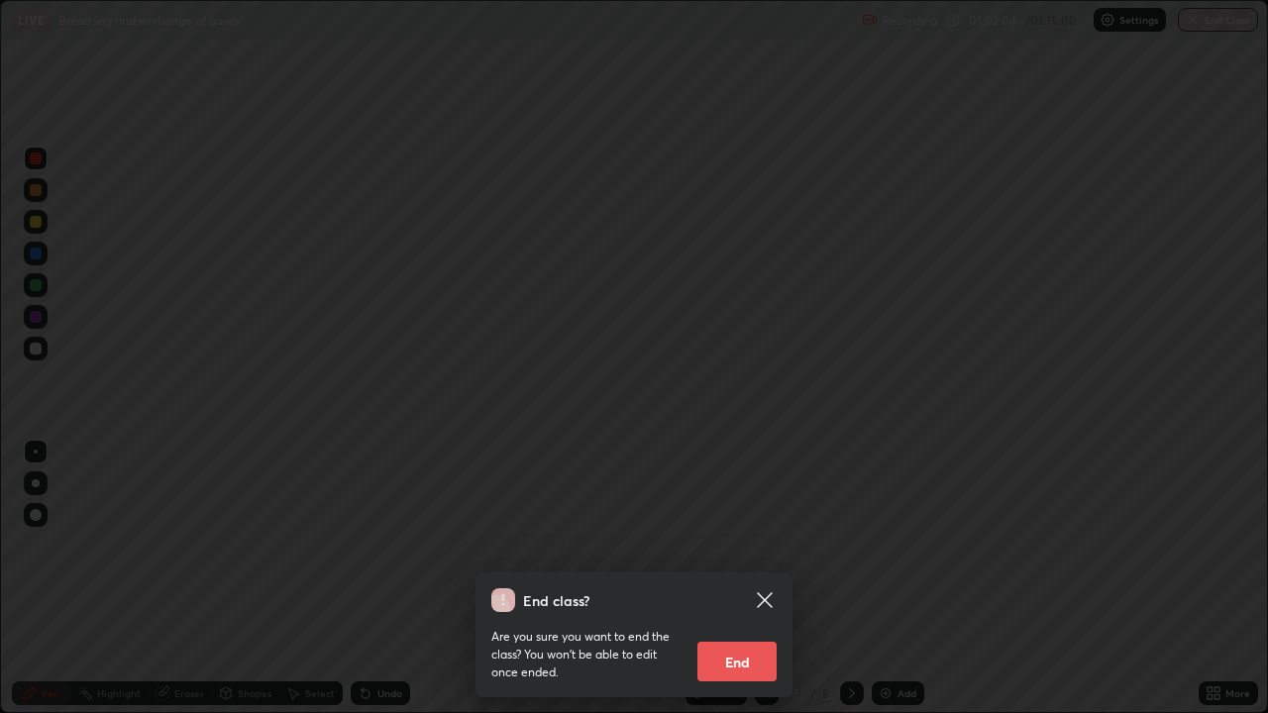
click at [755, 578] on button "End" at bounding box center [736, 662] width 79 height 40
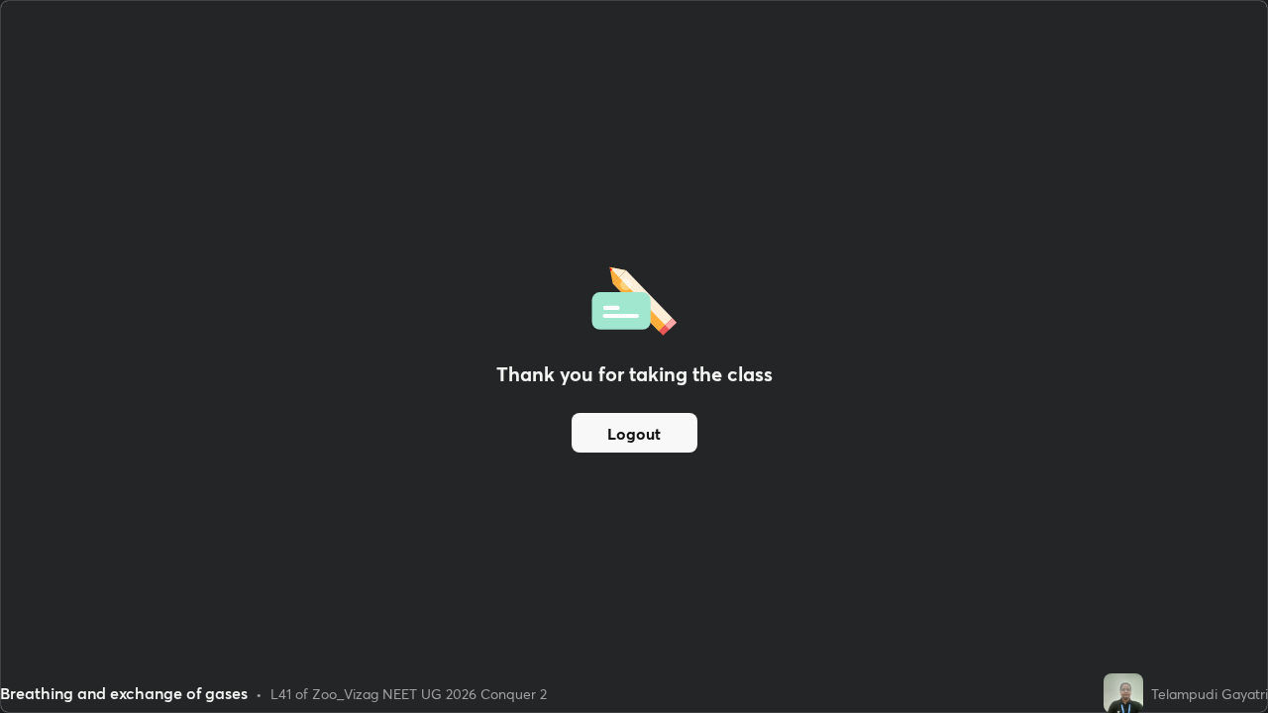
click at [670, 433] on button "Logout" at bounding box center [634, 433] width 126 height 40
